Goal: Find specific page/section: Find specific page/section

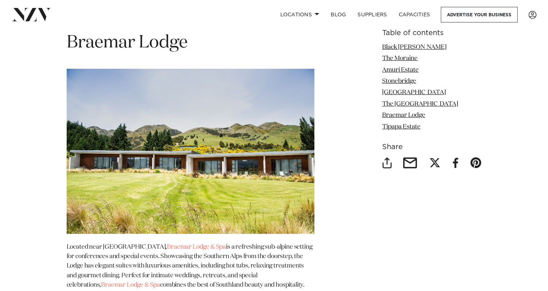
scroll to position [2598, 0]
click at [198, 244] on link "Braemar Lodge & Spa" at bounding box center [196, 247] width 59 height 6
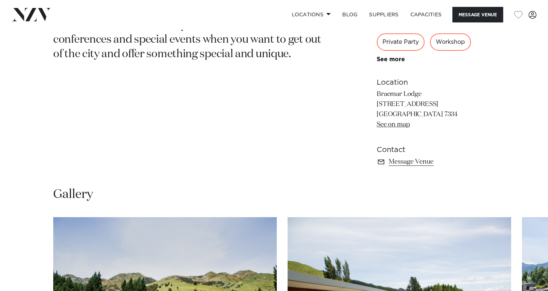
scroll to position [239, 0]
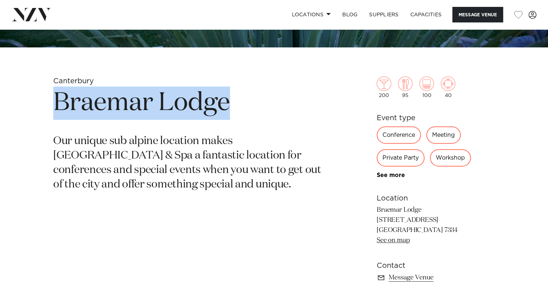
drag, startPoint x: 229, startPoint y: 98, endPoint x: 53, endPoint y: 99, distance: 176.6
click at [53, 99] on div "Canterbury Braemar Lodge Our unique sub alpine location makes [GEOGRAPHIC_DATA]…" at bounding box center [274, 191] width 537 height 230
copy h1 "Braemar Lodge"
